Goal: Transaction & Acquisition: Book appointment/travel/reservation

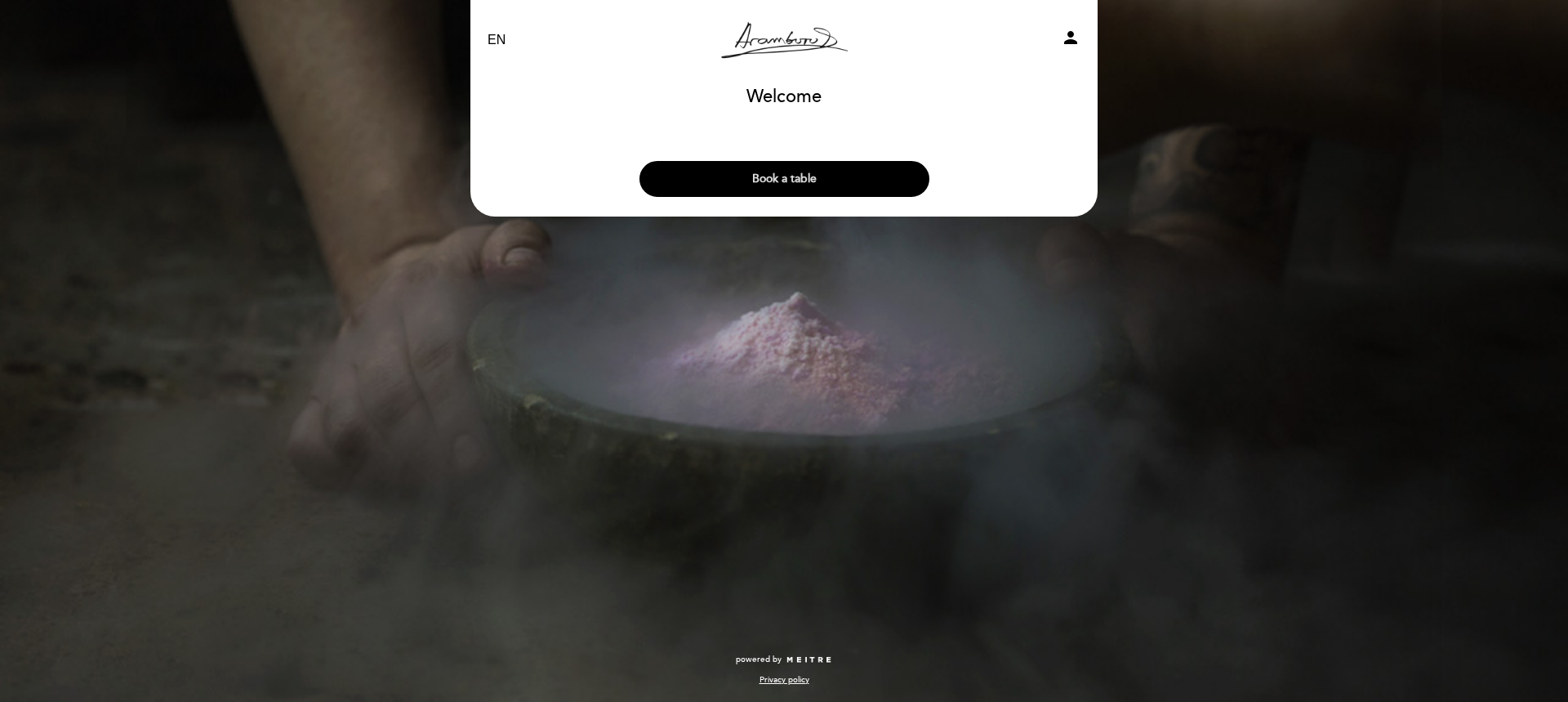
click at [861, 182] on button "Book a table" at bounding box center [784, 179] width 290 height 36
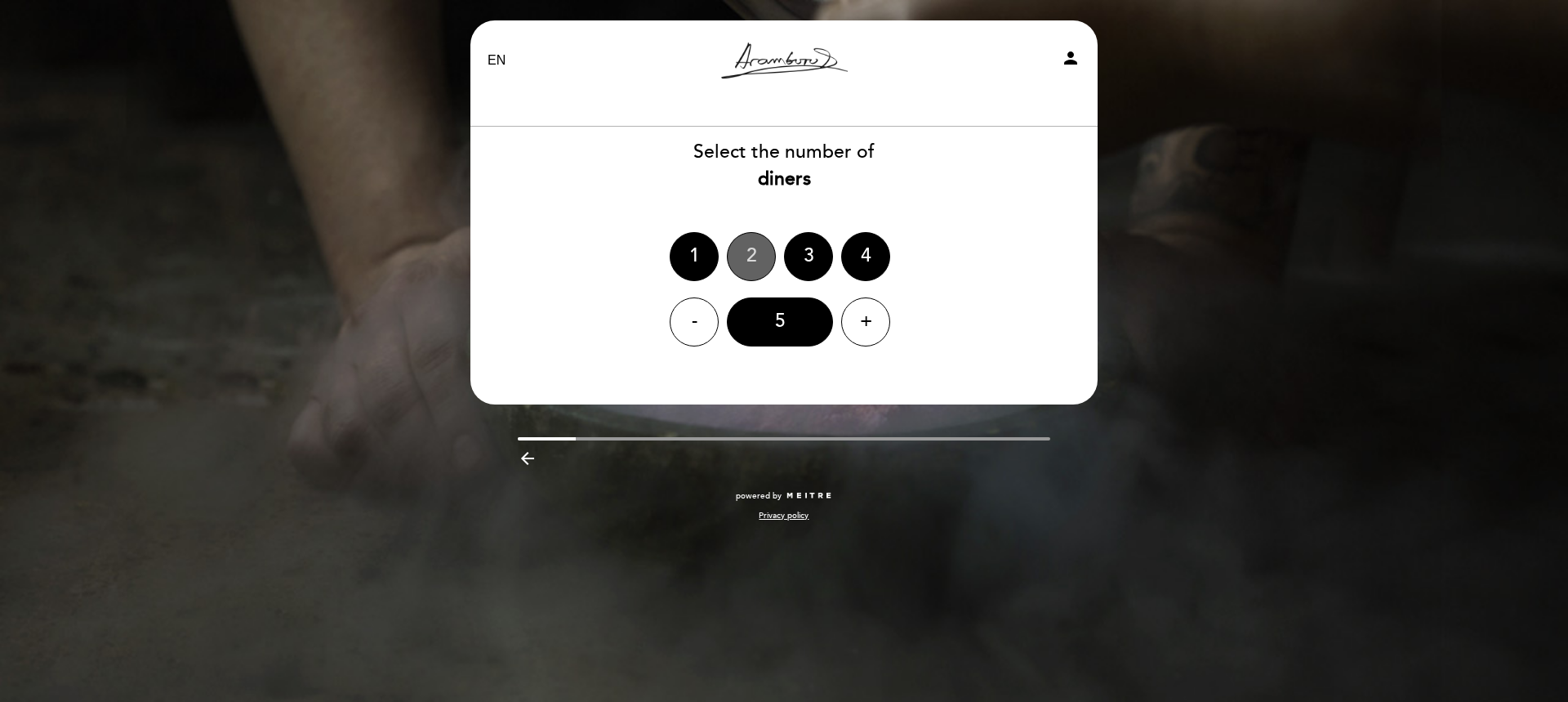
click at [749, 251] on div "2" at bounding box center [751, 257] width 49 height 49
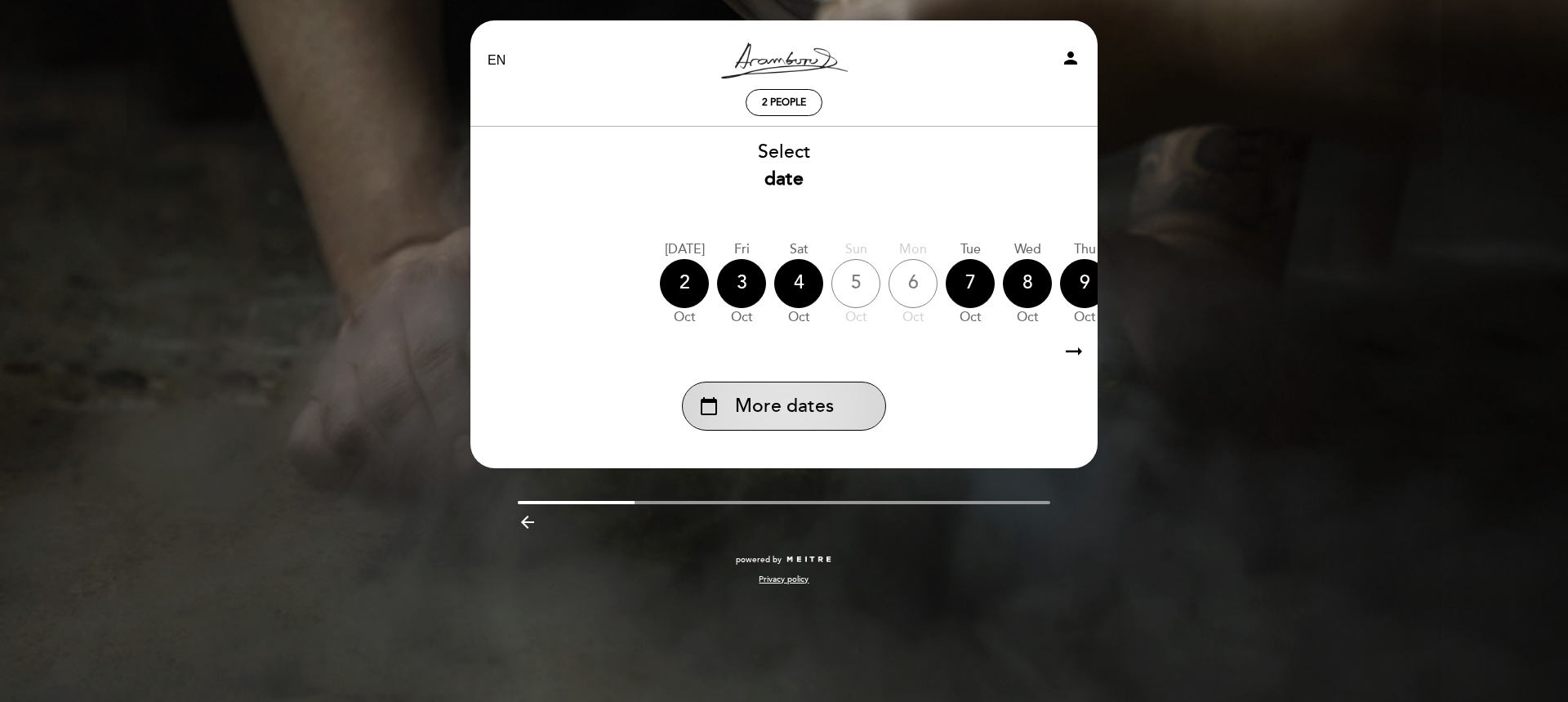
click at [795, 410] on span "More dates" at bounding box center [784, 406] width 99 height 27
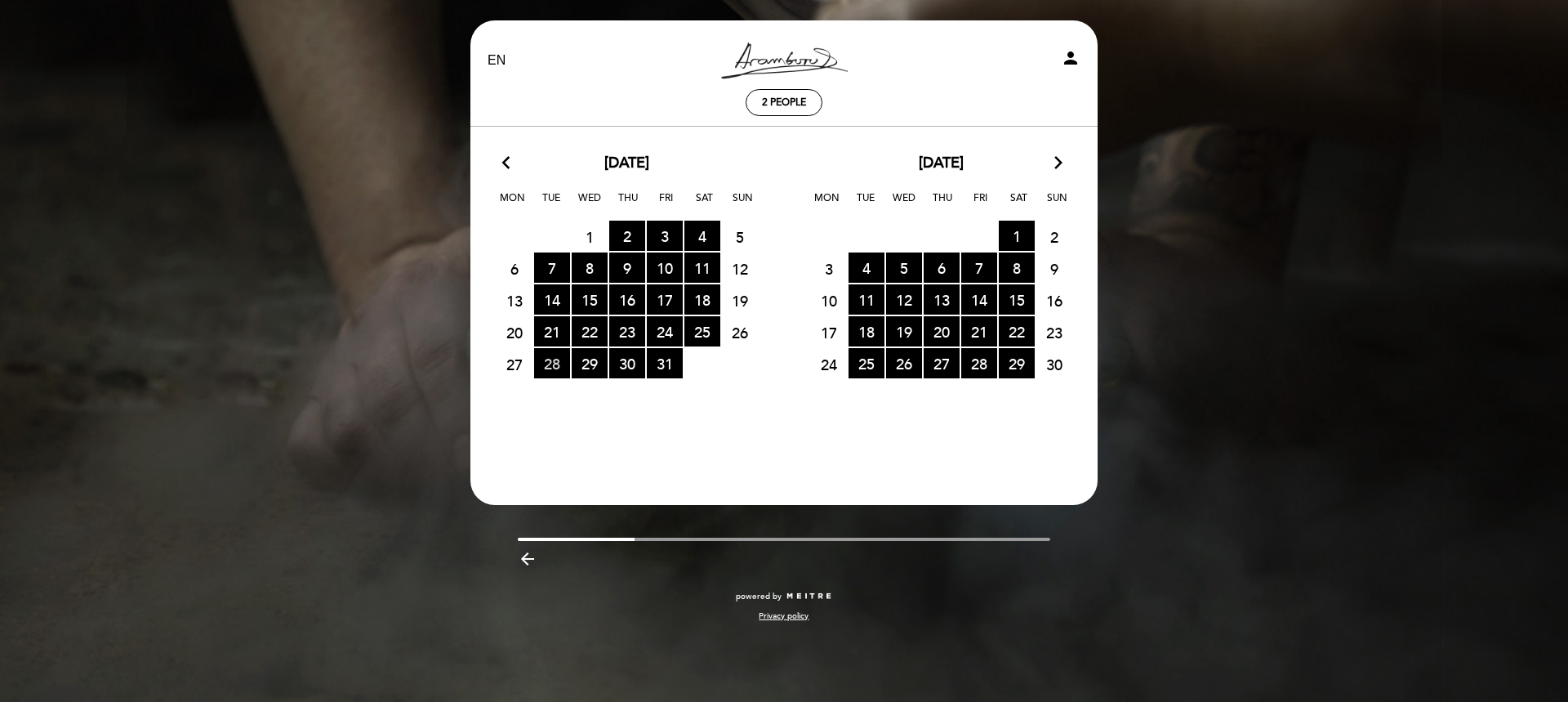
click at [549, 364] on span "28 RESERVATIONS AVAILABLE" at bounding box center [552, 363] width 36 height 30
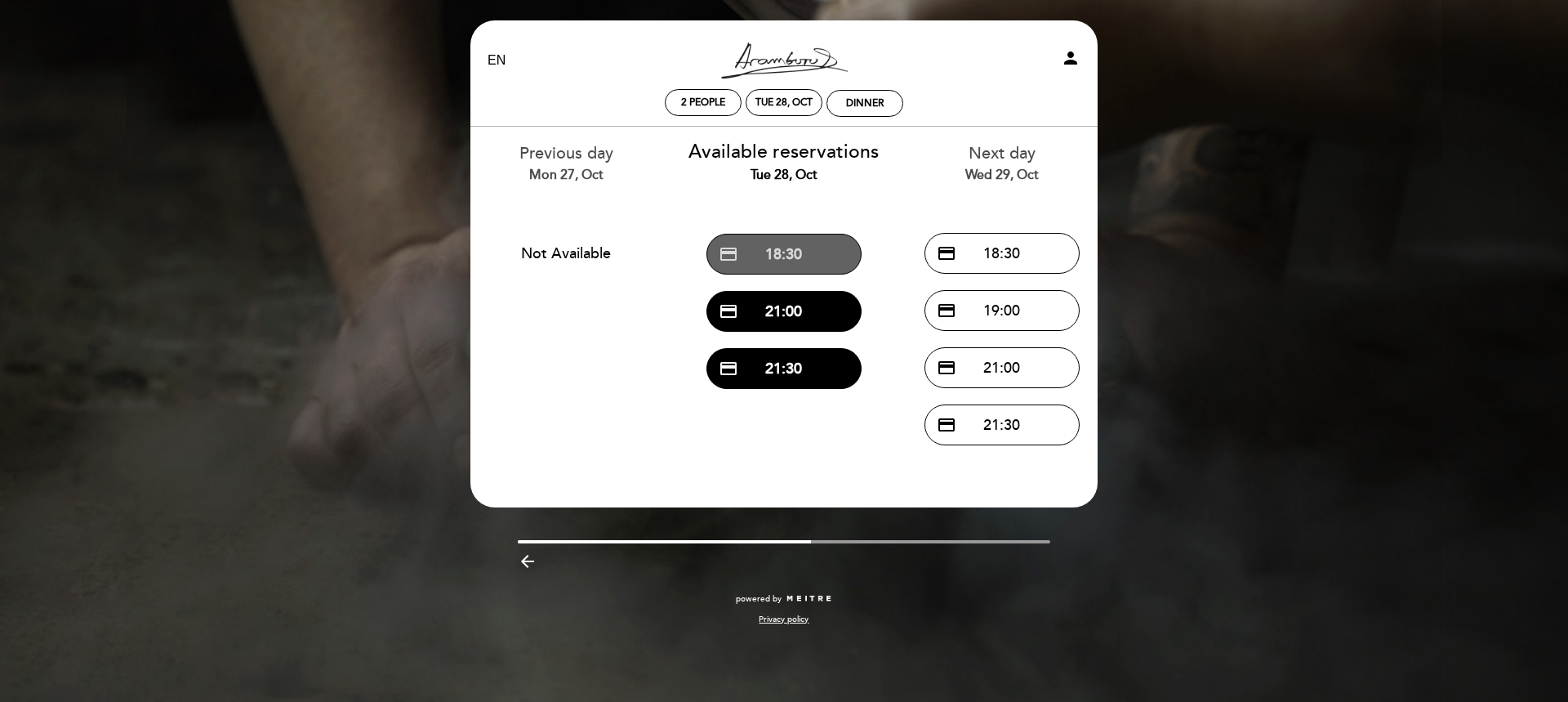
click at [807, 251] on button "credit_card 18:30" at bounding box center [784, 254] width 155 height 41
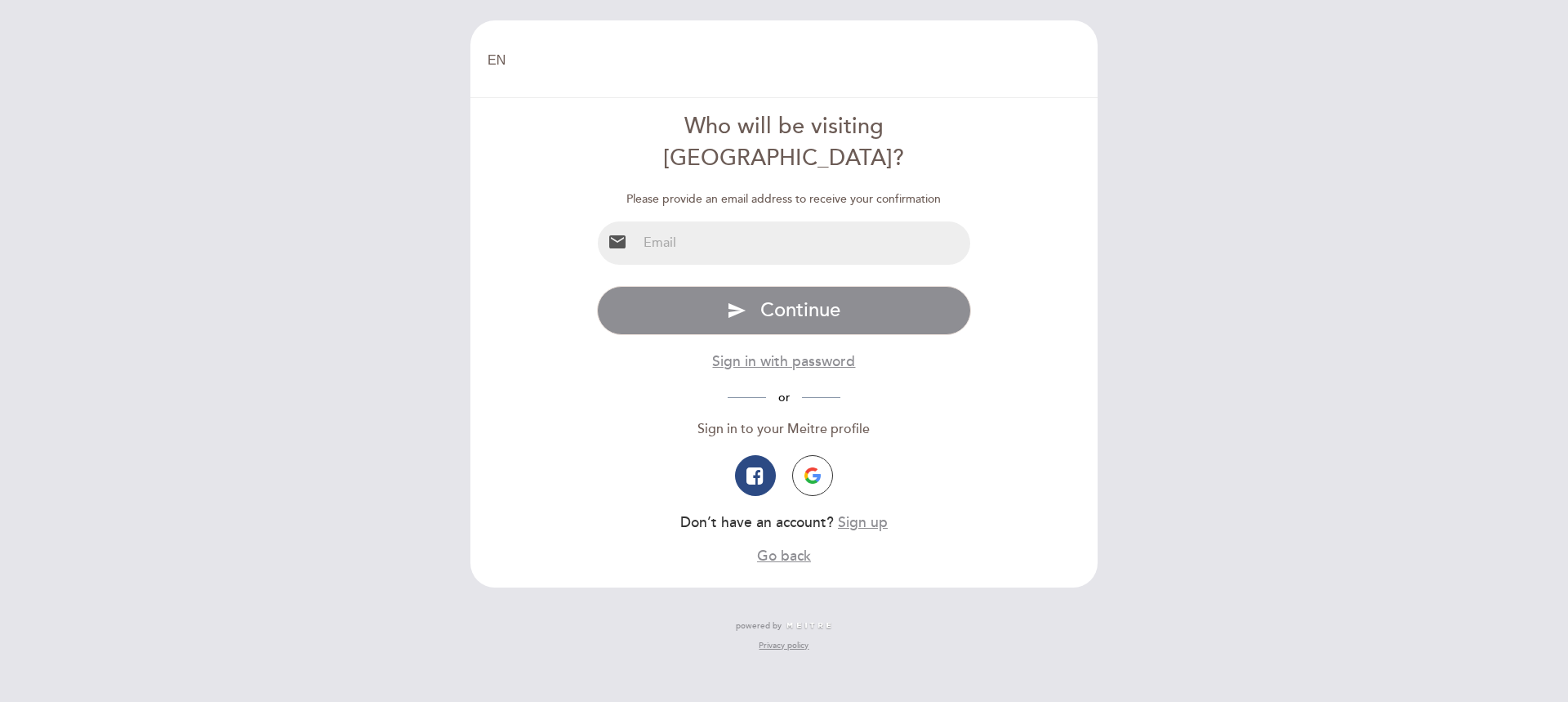
click at [750, 222] on input "email" at bounding box center [803, 244] width 334 height 44
type input "haviva.veler@gmail.com"
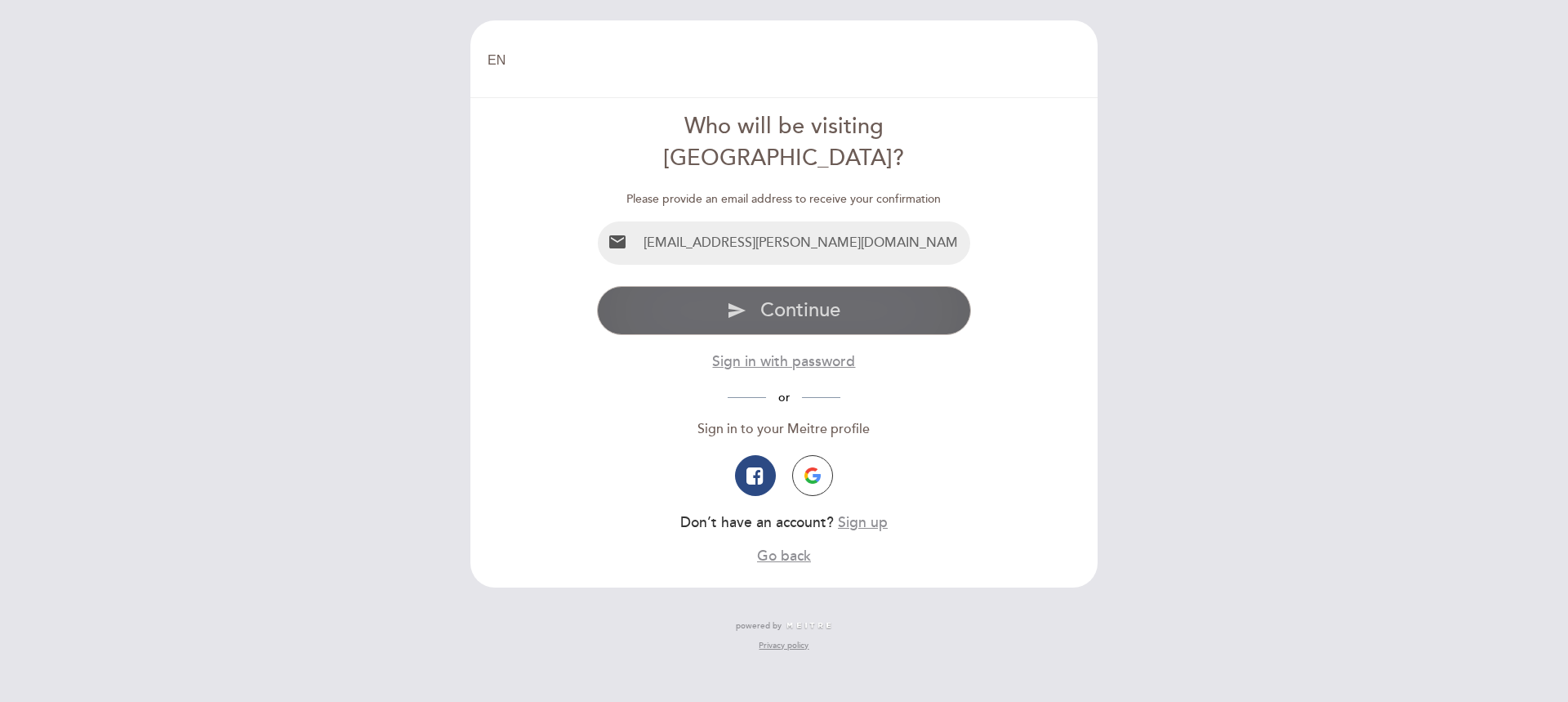
click at [760, 298] on span "Continue" at bounding box center [800, 309] width 80 height 24
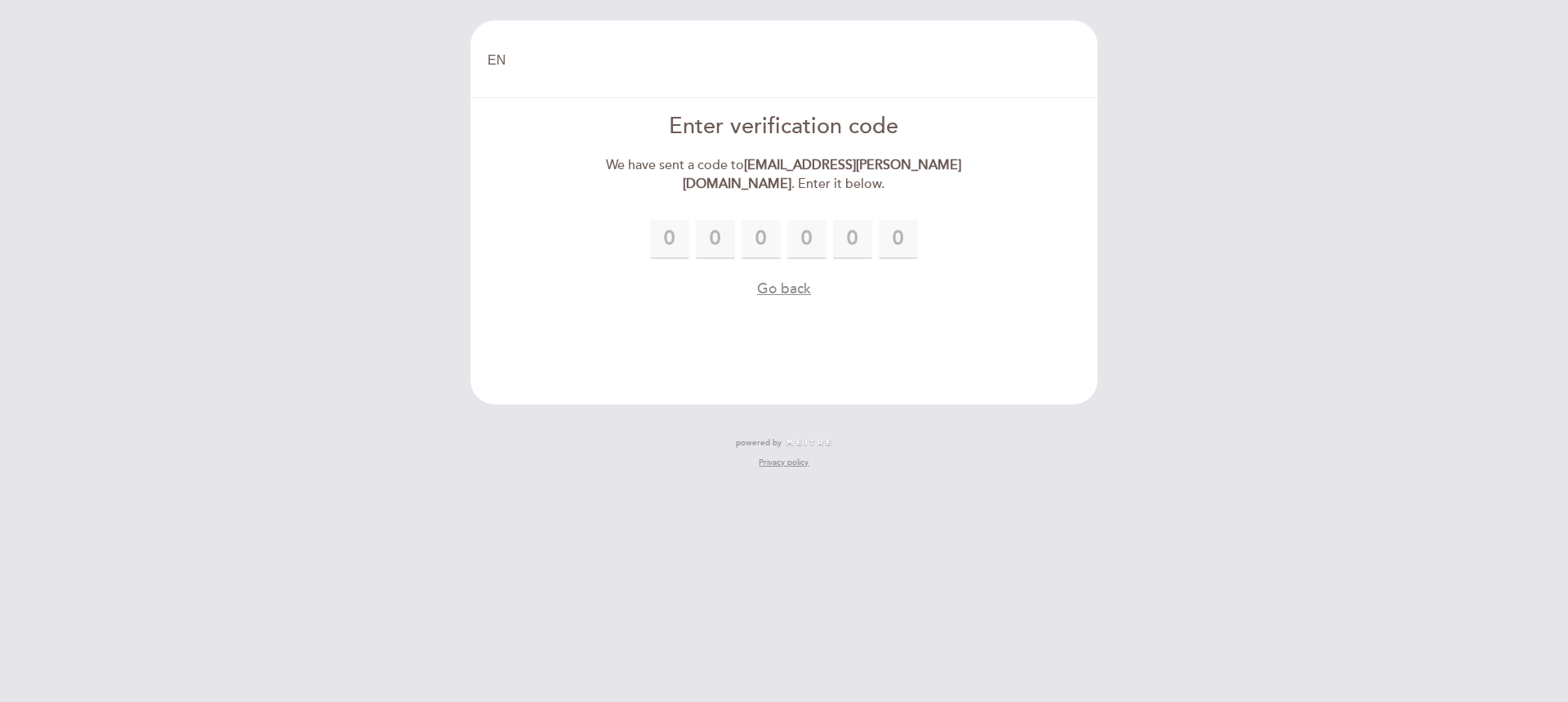
type input "5"
type input "3"
type input "1"
type input "8"
type input "2"
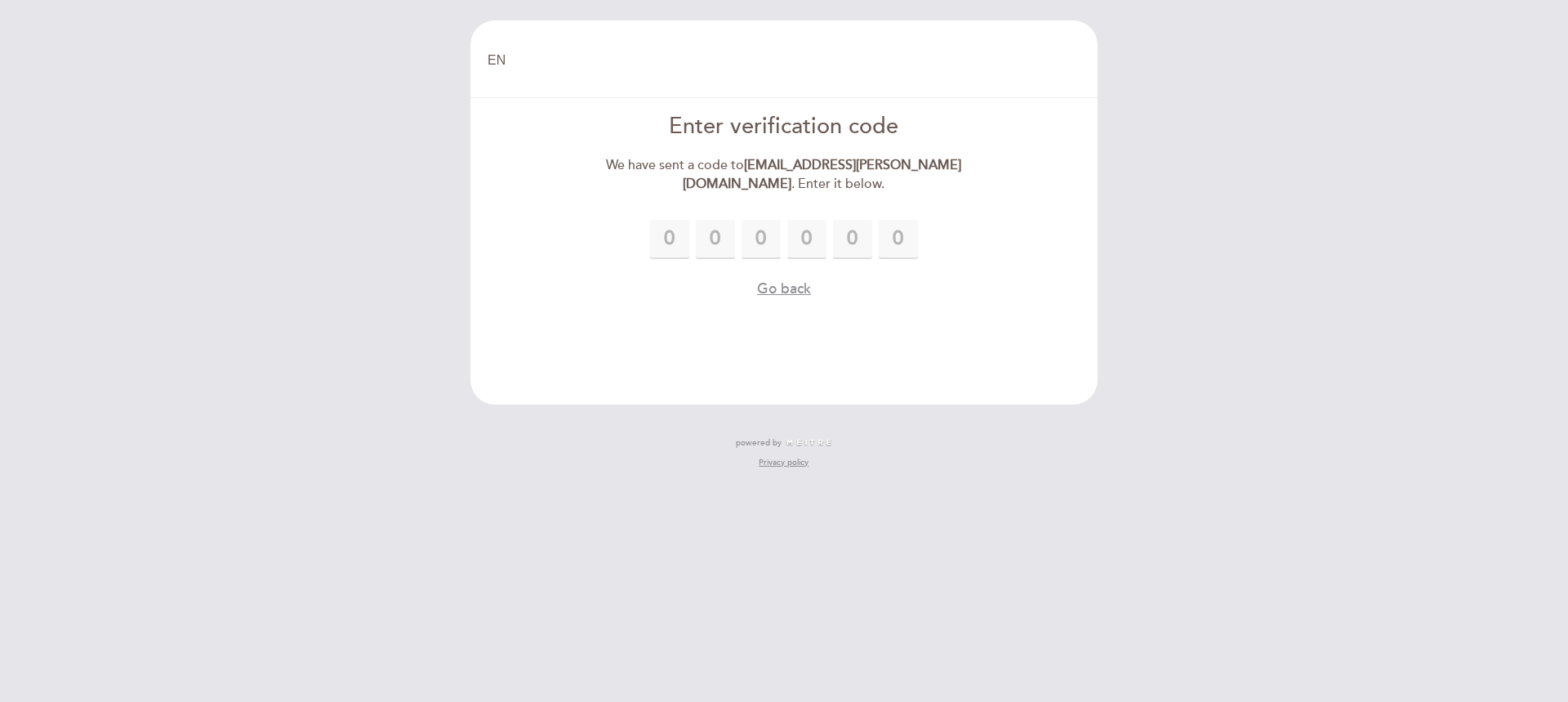
type input "5"
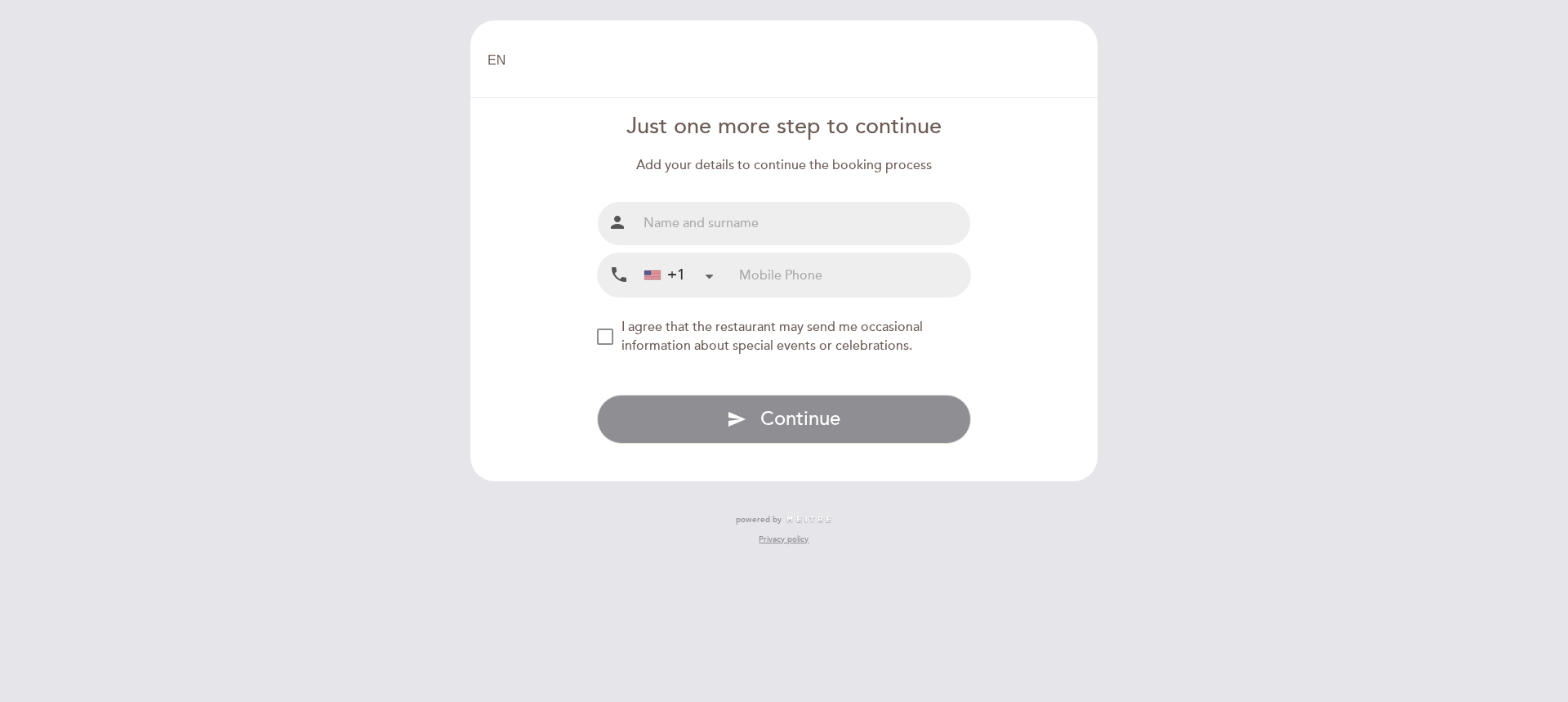
click at [797, 231] on input "text" at bounding box center [803, 224] width 334 height 44
type input "Haviva Veler"
click at [774, 272] on input "tel" at bounding box center [854, 275] width 231 height 44
type input "9176998161"
click at [605, 332] on div "NEW_MODAL_AGREE_RESTAURANT_SEND_OCCASIONAL_INFO" at bounding box center [605, 336] width 16 height 16
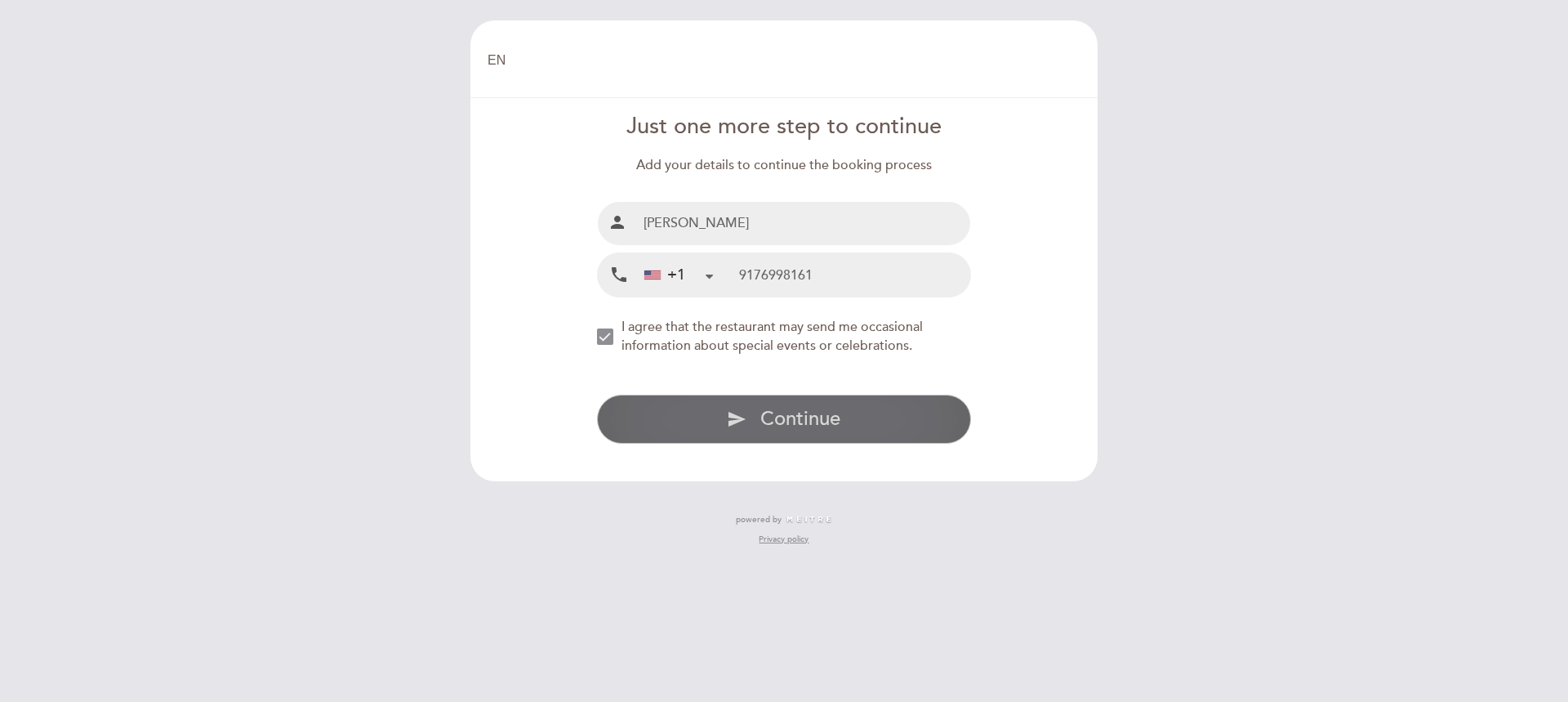
click at [763, 420] on span "Continue" at bounding box center [800, 419] width 80 height 24
